Goal: Information Seeking & Learning: Find contact information

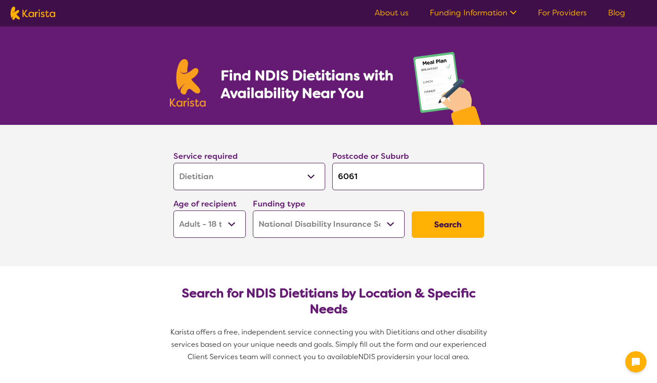
select select "Dietitian"
select select "AD"
select select "NDIS"
select select "Dietitian"
select select "AD"
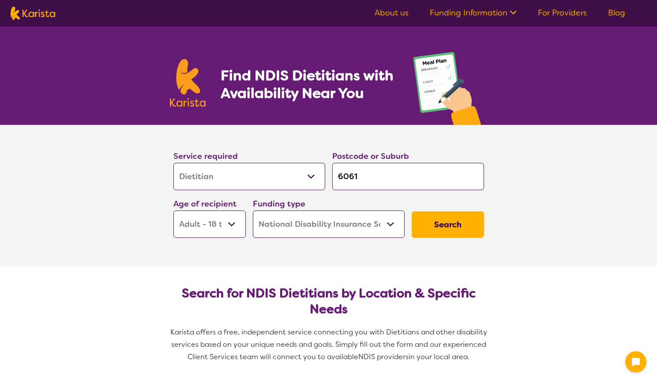
select select "NDIS"
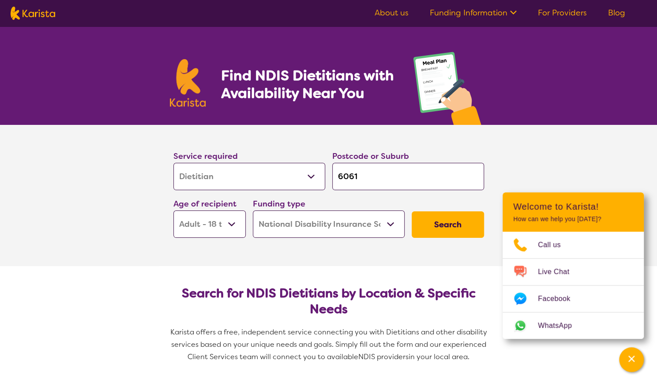
drag, startPoint x: 372, startPoint y: 174, endPoint x: 321, endPoint y: 172, distance: 51.2
click at [323, 175] on div "Service required Allied Health Assistant Assessment ([MEDICAL_DATA] or [MEDICAL…" at bounding box center [328, 193] width 317 height 95
type input "M"
type input "Mi"
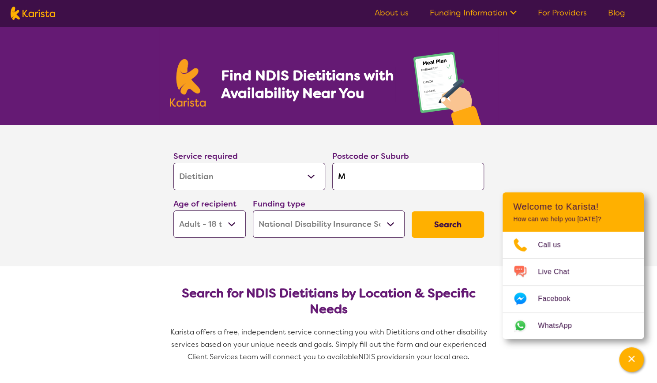
type input "Mi"
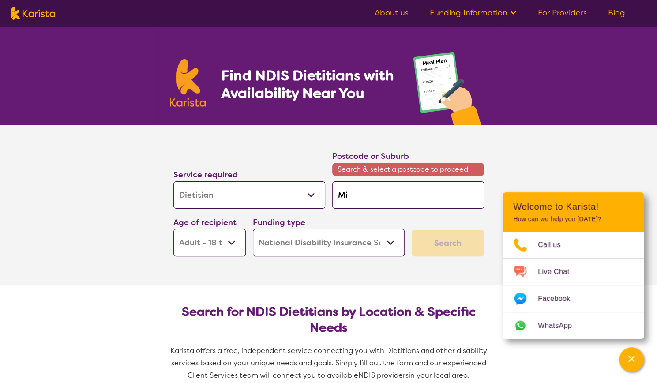
type input "Mir"
type input "Mirr"
type input "[PERSON_NAME]"
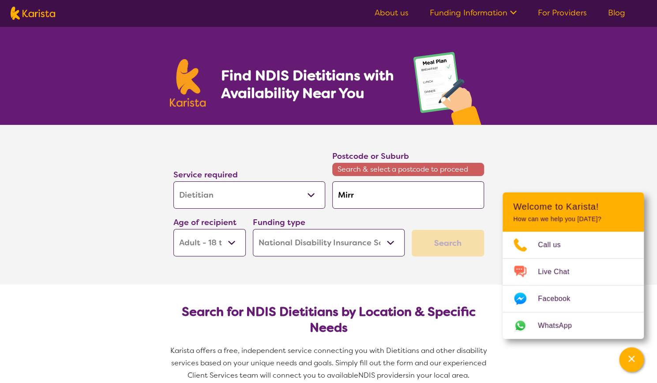
type input "[PERSON_NAME]"
type input "Mirrab"
type input "Mirrabo"
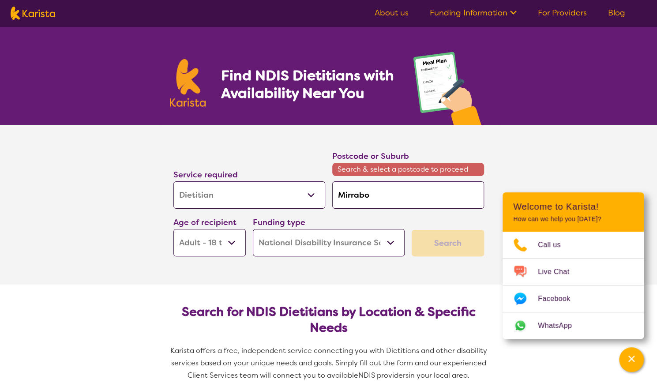
type input "Mirraboo"
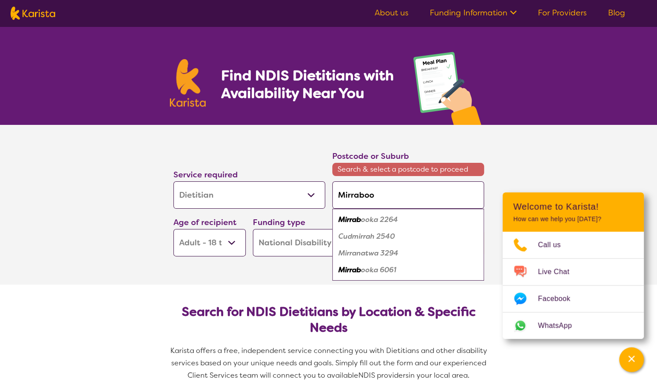
type input "Mirrabook"
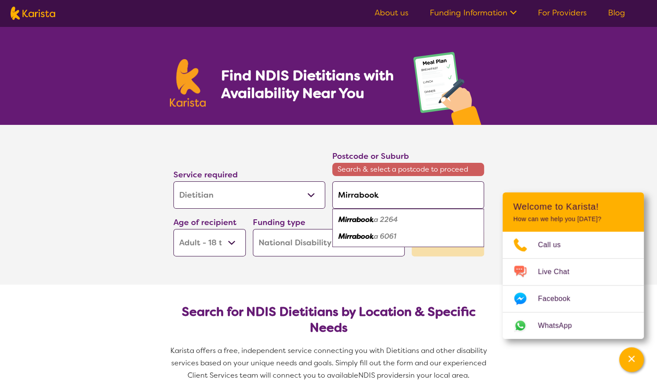
click at [365, 238] on em "Mirrabook" at bounding box center [355, 235] width 35 height 9
type input "6061"
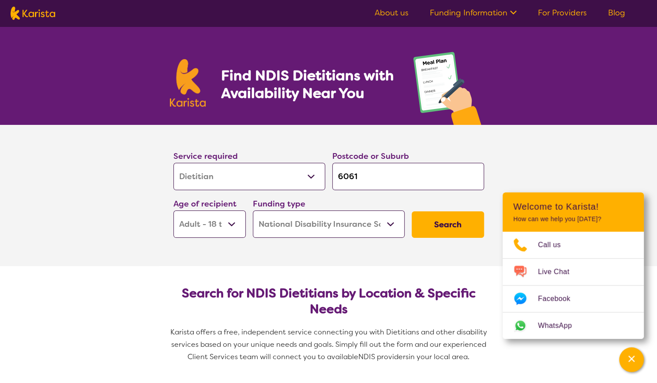
click at [456, 224] on button "Search" at bounding box center [447, 224] width 72 height 26
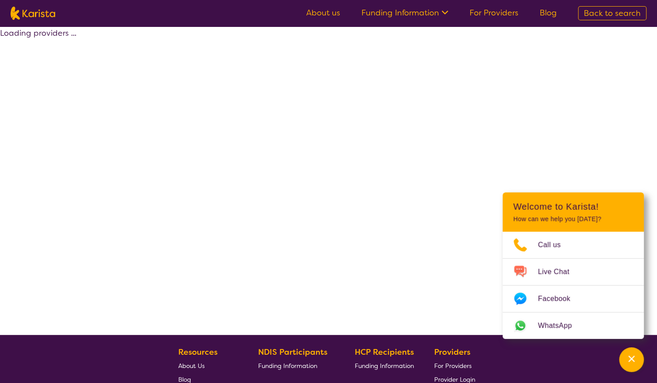
select select "by_score"
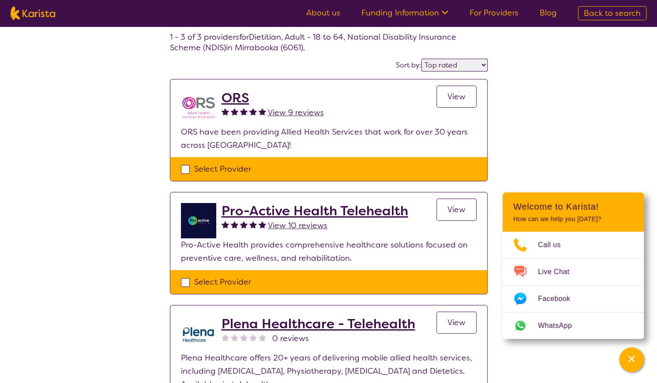
scroll to position [88, 0]
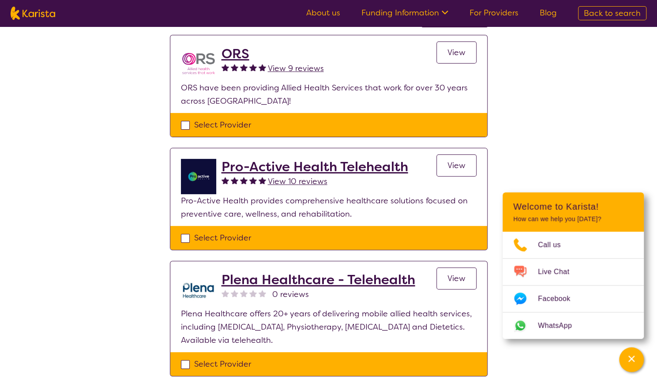
click at [183, 124] on div "Select Provider" at bounding box center [328, 124] width 295 height 13
checkbox input "true"
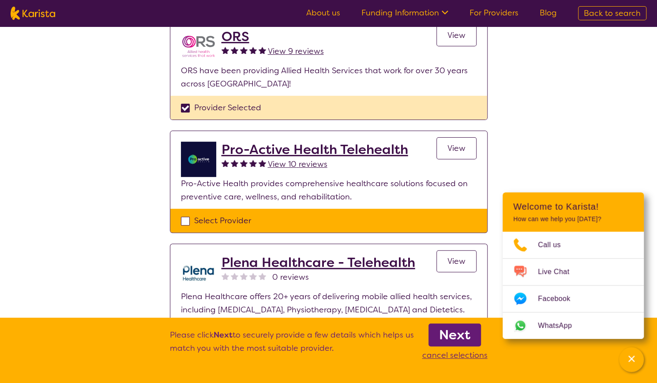
scroll to position [17, 0]
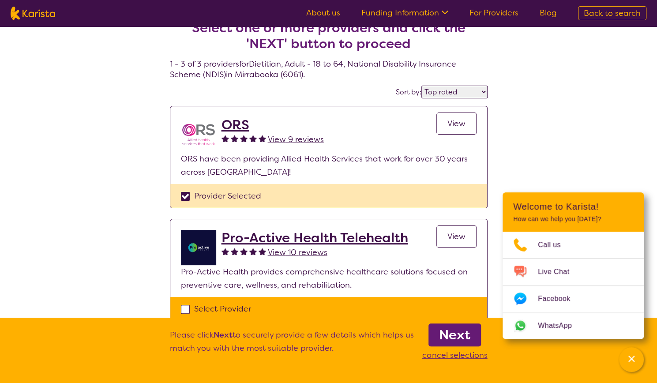
click at [467, 123] on link "View" at bounding box center [456, 123] width 40 height 22
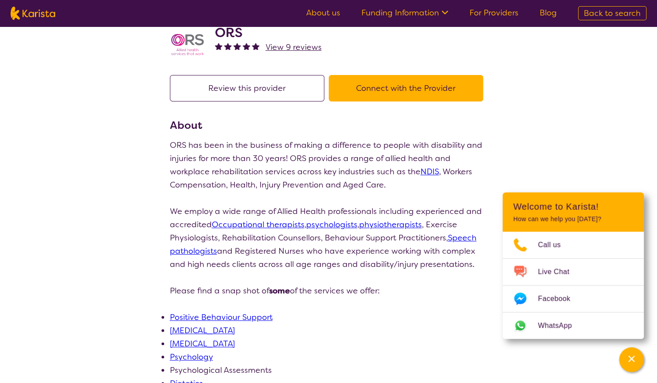
scroll to position [44, 0]
